Goal: Task Accomplishment & Management: Manage account settings

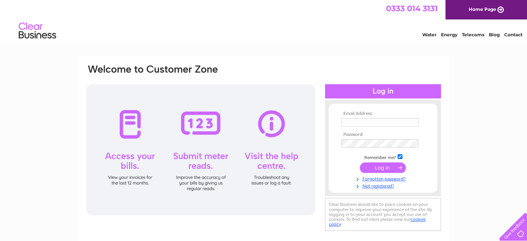
click at [359, 123] on input "text" at bounding box center [380, 122] width 77 height 8
type input "contact@ritchiesgas.com"
click at [379, 166] on input "submit" at bounding box center [383, 167] width 46 height 10
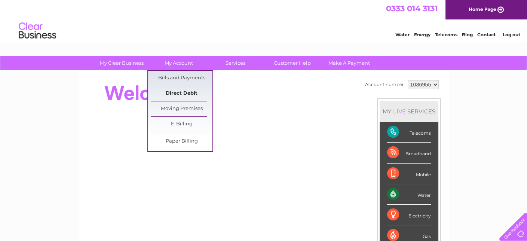
click at [177, 90] on link "Direct Debit" at bounding box center [182, 93] width 62 height 15
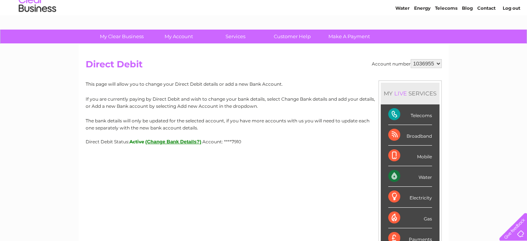
scroll to position [112, 0]
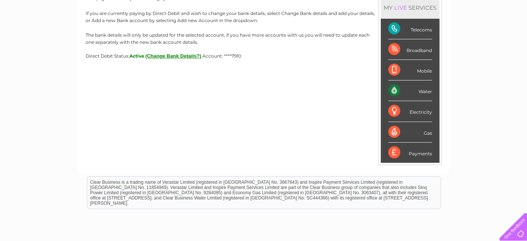
click at [160, 55] on button "(Change Bank Details?)" at bounding box center [174, 56] width 56 height 6
